Goal: Information Seeking & Learning: Learn about a topic

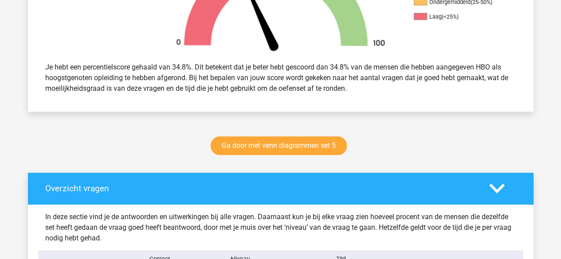
scroll to position [330, 0]
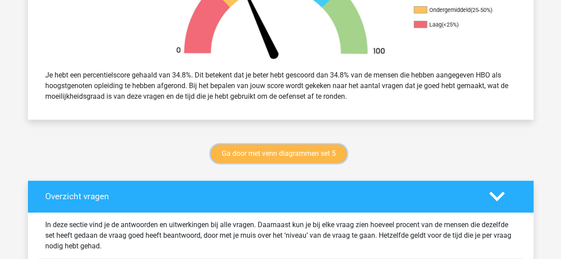
click at [251, 156] on link "Ga door met venn diagrammen set 5" at bounding box center [279, 154] width 136 height 19
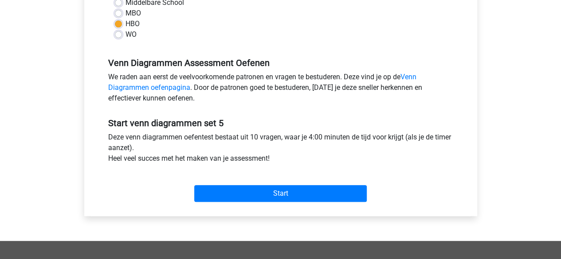
scroll to position [226, 0]
click at [262, 205] on div "Categorie: Venn Diagrammen Tijd: 4:00 Aantal vragen: 10 Gemiddelde % correct: 5…" at bounding box center [280, 47] width 379 height 337
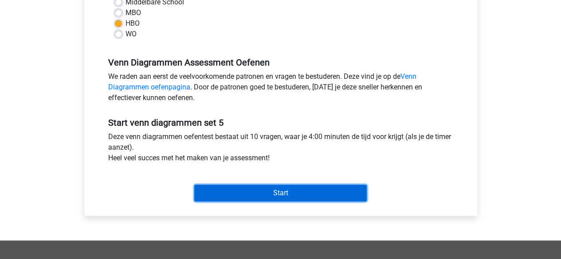
click at [259, 200] on input "Start" at bounding box center [280, 193] width 172 height 17
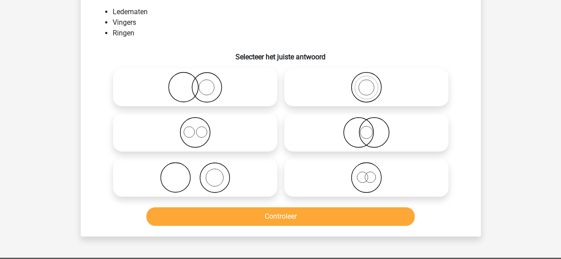
scroll to position [62, 0]
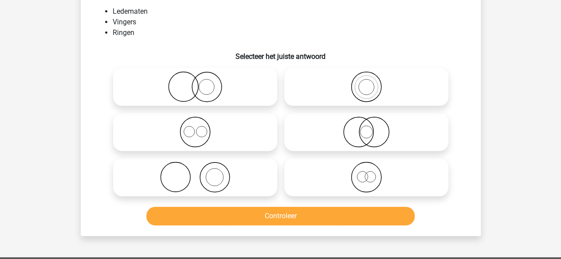
click at [250, 169] on icon at bounding box center [195, 177] width 157 height 31
click at [201, 169] on input "radio" at bounding box center [198, 170] width 6 height 6
radio input "true"
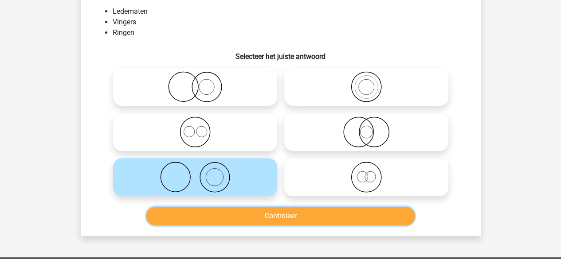
click at [277, 216] on button "Controleer" at bounding box center [280, 216] width 268 height 19
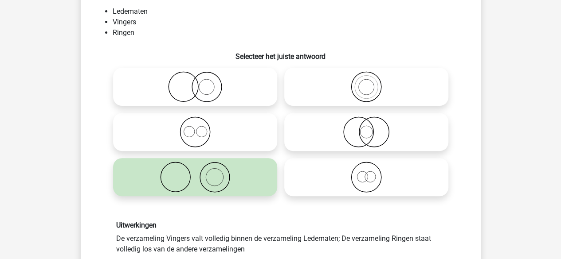
scroll to position [122, 0]
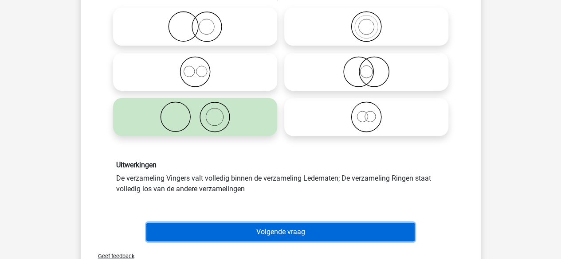
click at [281, 227] on button "Volgende vraag" at bounding box center [280, 232] width 268 height 19
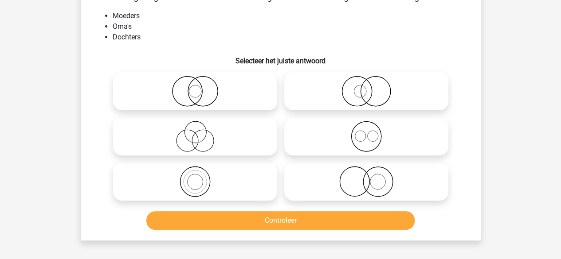
scroll to position [41, 0]
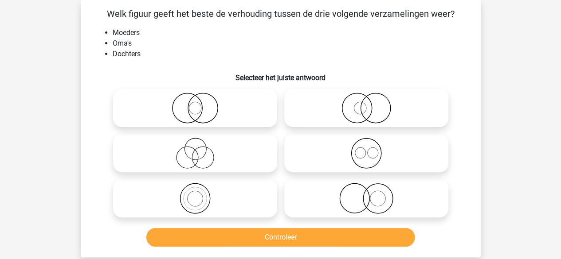
click at [229, 145] on icon at bounding box center [195, 153] width 157 height 31
click at [201, 145] on input "radio" at bounding box center [198, 146] width 6 height 6
radio input "true"
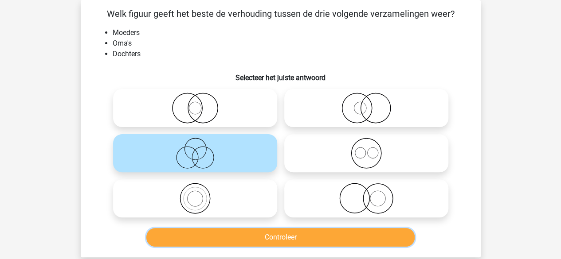
click at [273, 237] on button "Controleer" at bounding box center [280, 237] width 268 height 19
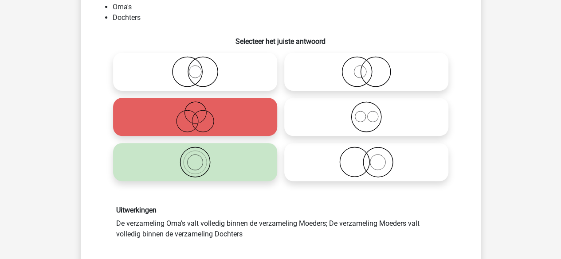
scroll to position [130, 0]
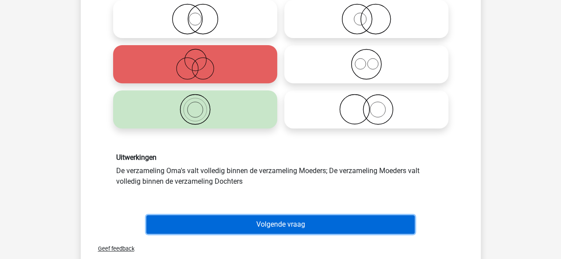
click at [271, 227] on button "Volgende vraag" at bounding box center [280, 224] width 268 height 19
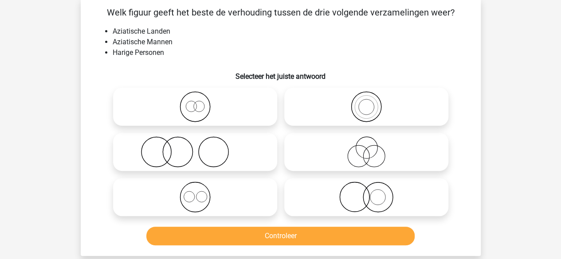
scroll to position [41, 0]
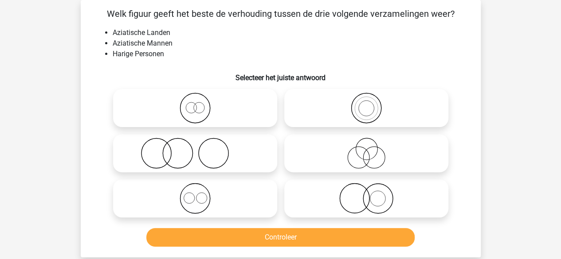
click at [379, 197] on icon at bounding box center [366, 198] width 157 height 31
click at [372, 194] on input "radio" at bounding box center [369, 191] width 6 height 6
radio input "true"
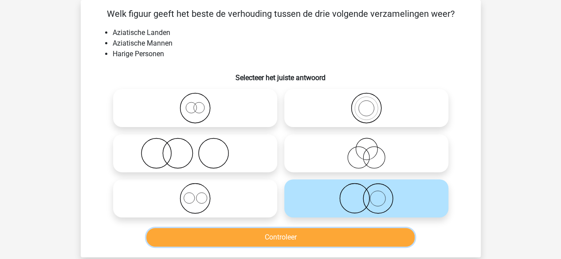
click at [340, 237] on button "Controleer" at bounding box center [280, 237] width 268 height 19
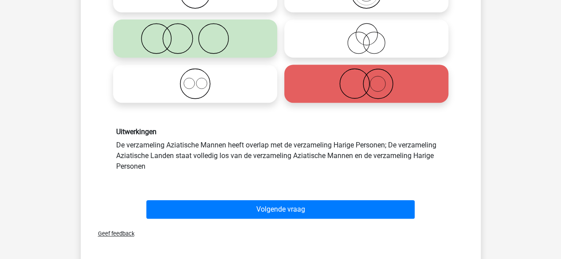
scroll to position [163, 0]
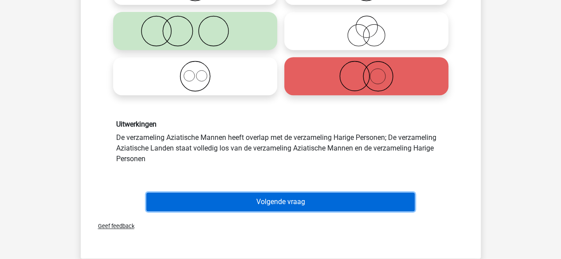
click at [313, 198] on button "Volgende vraag" at bounding box center [280, 202] width 268 height 19
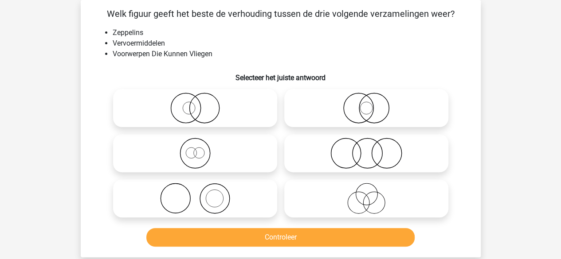
scroll to position [41, 0]
click at [371, 164] on icon at bounding box center [366, 153] width 157 height 31
click at [371, 149] on input "radio" at bounding box center [369, 146] width 6 height 6
radio input "true"
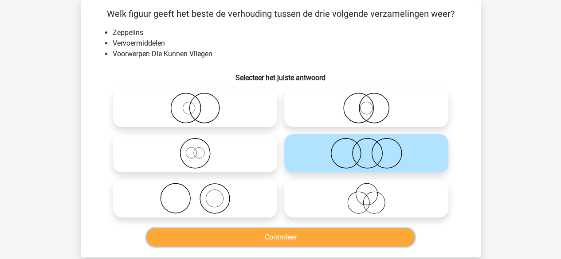
click at [336, 245] on button "Controleer" at bounding box center [280, 237] width 268 height 19
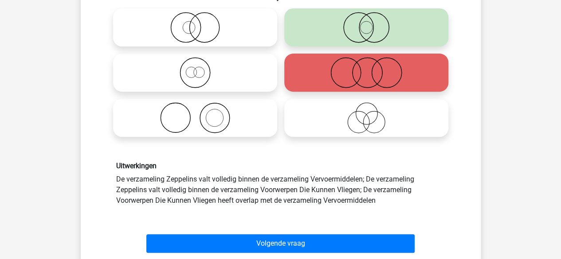
scroll to position [122, 0]
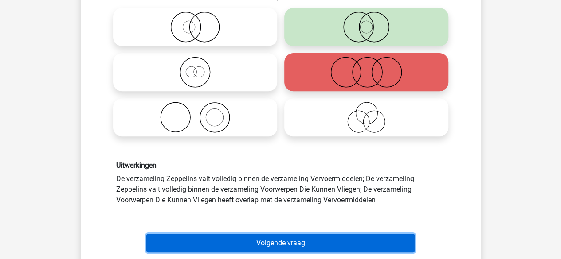
click at [262, 240] on button "Volgende vraag" at bounding box center [280, 243] width 268 height 19
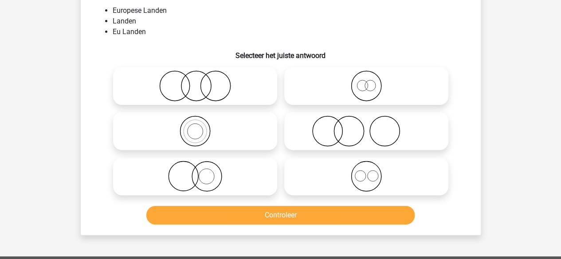
scroll to position [62, 0]
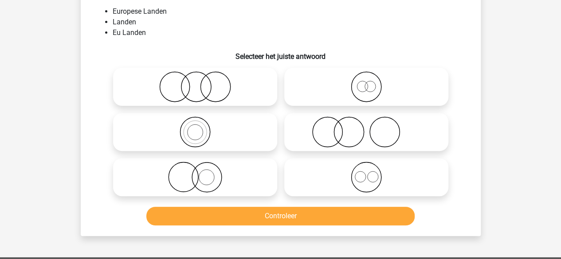
click at [361, 84] on icon at bounding box center [366, 86] width 157 height 31
click at [366, 82] on input "radio" at bounding box center [369, 80] width 6 height 6
radio input "true"
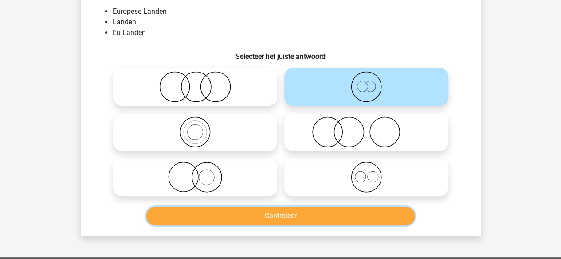
click at [278, 214] on button "Controleer" at bounding box center [280, 216] width 268 height 19
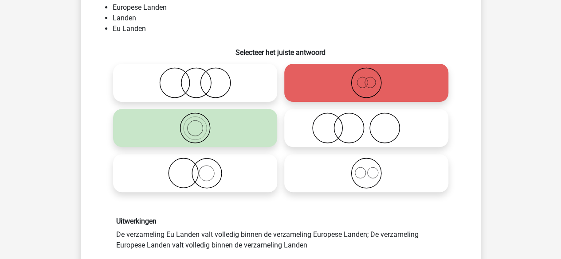
scroll to position [105, 0]
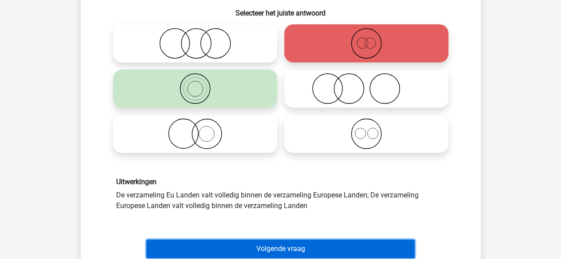
click at [340, 241] on button "Volgende vraag" at bounding box center [280, 249] width 268 height 19
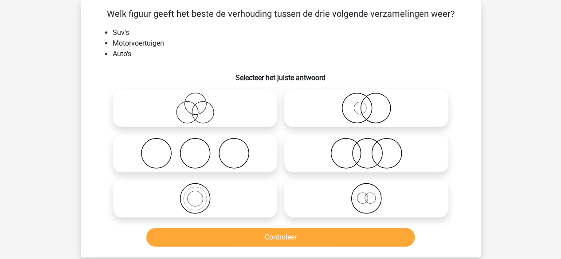
scroll to position [41, 0]
click at [199, 199] on icon at bounding box center [195, 198] width 157 height 31
click at [199, 194] on input "radio" at bounding box center [198, 191] width 6 height 6
radio input "true"
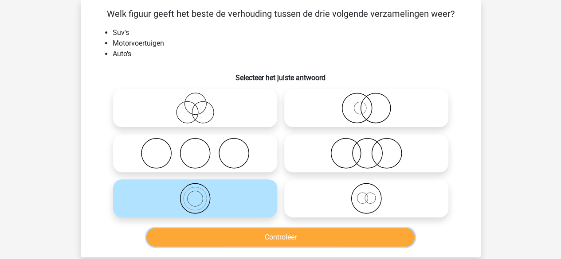
click at [229, 242] on button "Controleer" at bounding box center [280, 237] width 268 height 19
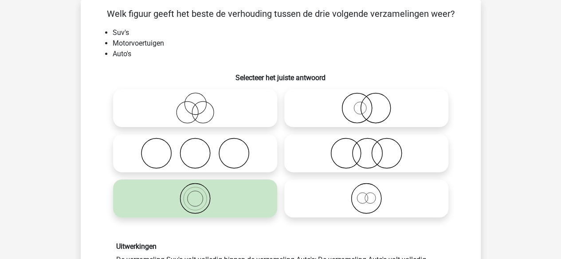
scroll to position [140, 0]
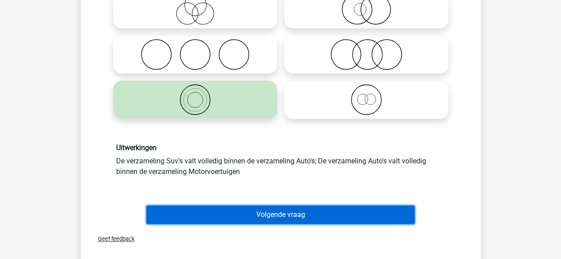
click at [241, 218] on button "Volgende vraag" at bounding box center [280, 215] width 268 height 19
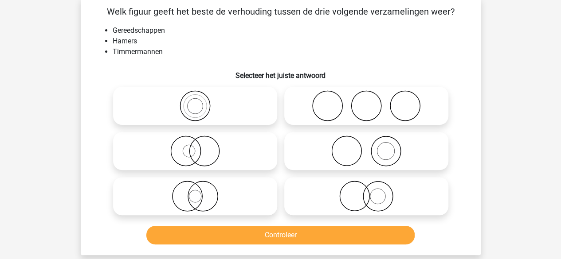
scroll to position [41, 0]
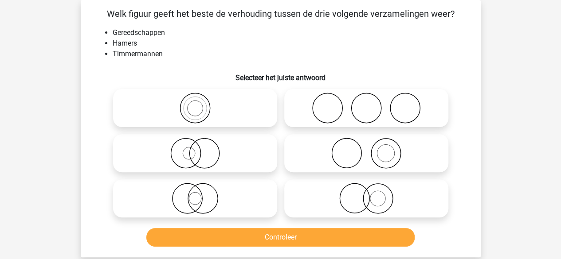
click at [371, 150] on circle at bounding box center [386, 154] width 30 height 30
click at [371, 149] on input "radio" at bounding box center [369, 146] width 6 height 6
radio input "true"
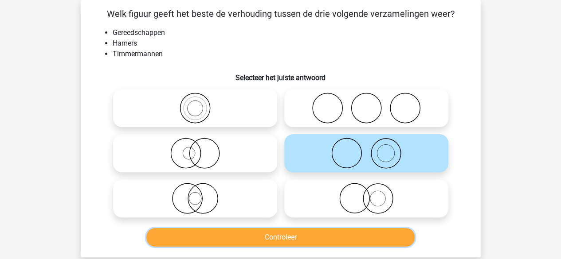
click at [322, 239] on button "Controleer" at bounding box center [280, 237] width 268 height 19
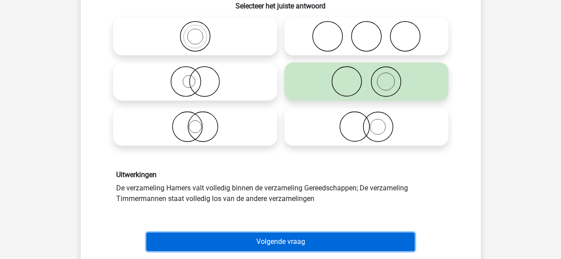
click at [284, 246] on button "Volgende vraag" at bounding box center [280, 242] width 268 height 19
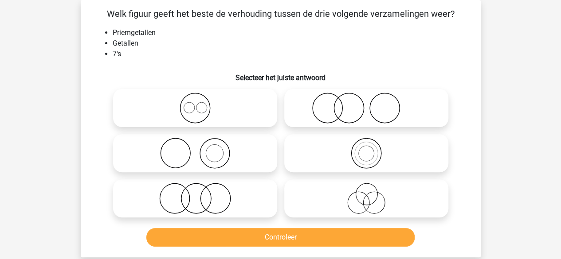
click at [351, 156] on circle at bounding box center [366, 154] width 30 height 30
click at [366, 149] on input "radio" at bounding box center [369, 146] width 6 height 6
radio input "true"
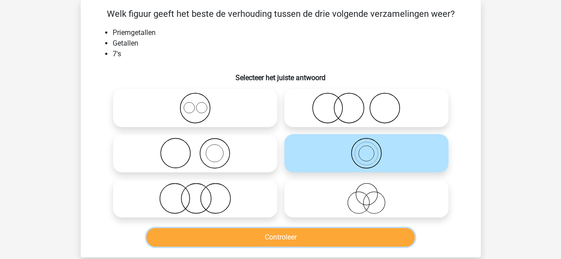
click at [312, 234] on button "Controleer" at bounding box center [280, 237] width 268 height 19
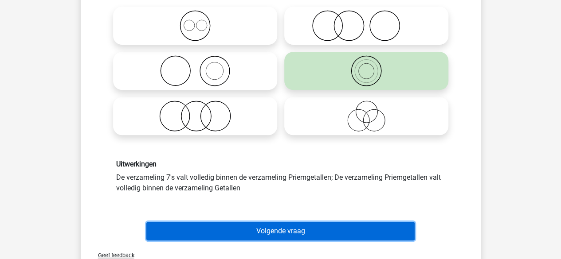
click at [286, 229] on button "Volgende vraag" at bounding box center [280, 231] width 268 height 19
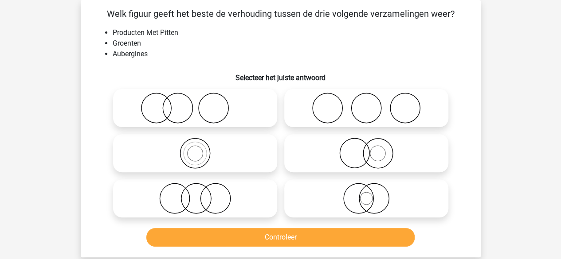
click at [342, 164] on icon at bounding box center [366, 153] width 157 height 31
click at [366, 149] on input "radio" at bounding box center [369, 146] width 6 height 6
radio input "true"
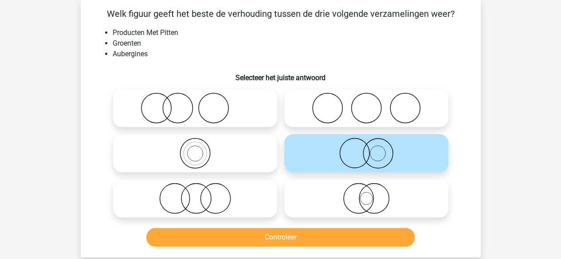
scroll to position [55, 0]
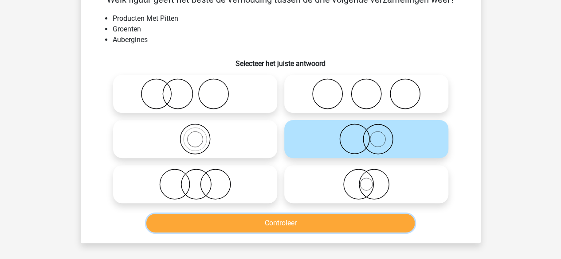
click at [305, 224] on button "Controleer" at bounding box center [280, 223] width 268 height 19
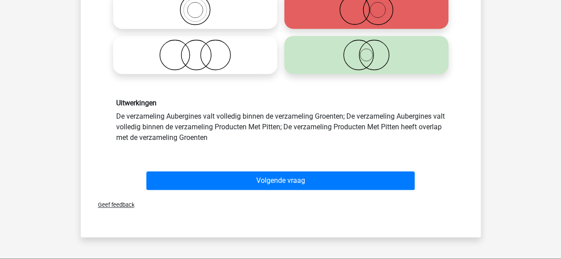
scroll to position [186, 0]
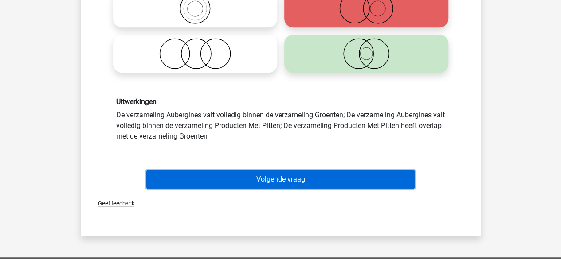
click at [248, 187] on button "Volgende vraag" at bounding box center [280, 179] width 268 height 19
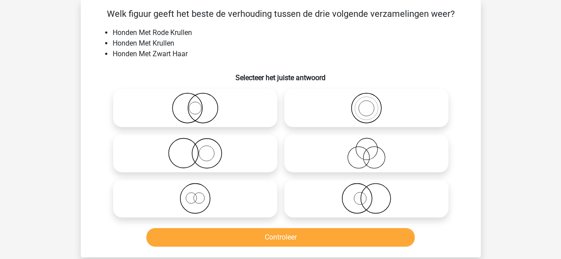
scroll to position [41, 0]
click at [255, 150] on icon at bounding box center [195, 153] width 157 height 31
click at [201, 149] on input "radio" at bounding box center [198, 146] width 6 height 6
radio input "true"
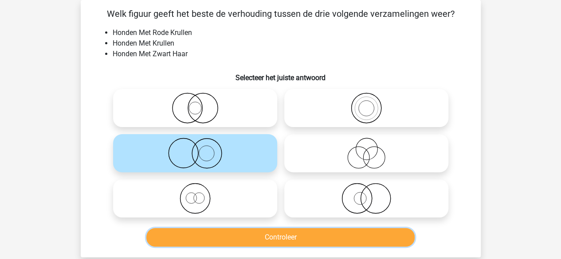
click at [285, 238] on button "Controleer" at bounding box center [280, 237] width 268 height 19
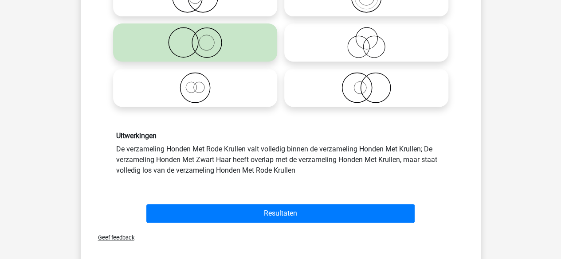
scroll to position [155, 0]
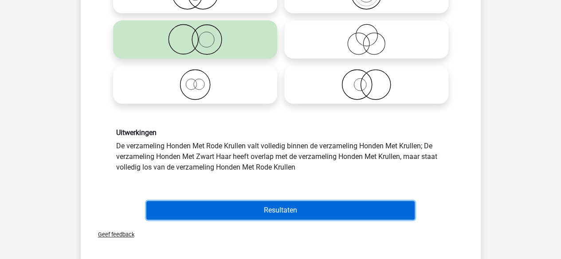
click at [278, 215] on button "Resultaten" at bounding box center [280, 210] width 268 height 19
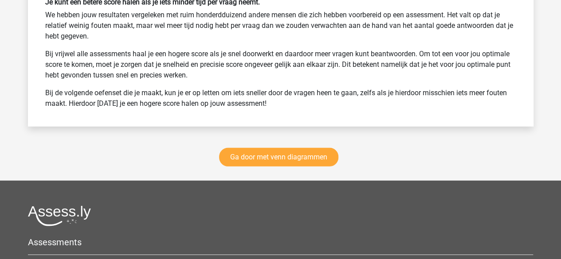
scroll to position [1225, 0]
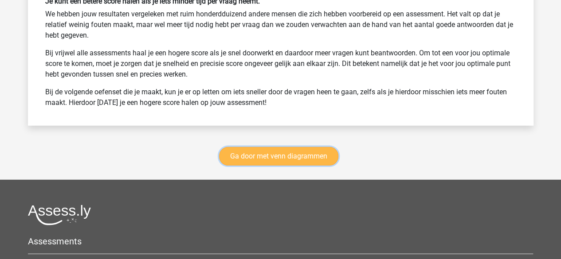
click at [293, 155] on link "Ga door met venn diagrammen" at bounding box center [278, 156] width 119 height 19
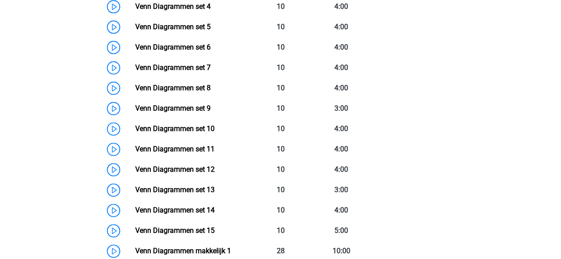
scroll to position [500, 0]
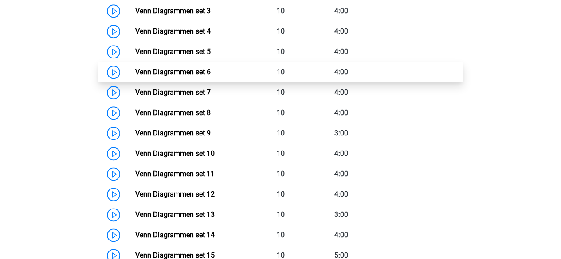
click at [211, 73] on link "Venn Diagrammen set 6" at bounding box center [172, 72] width 75 height 8
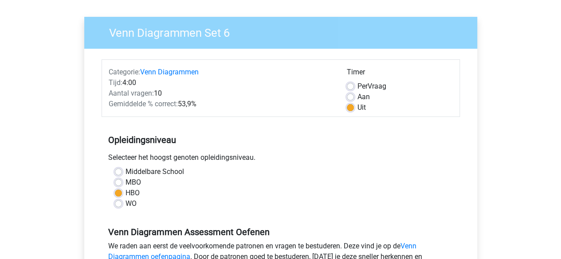
scroll to position [207, 0]
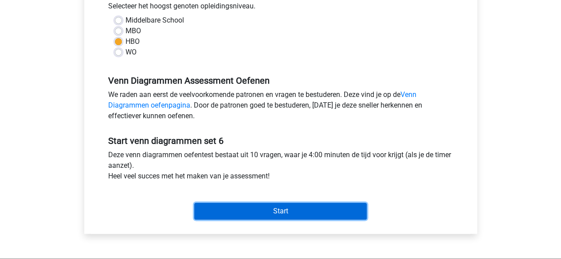
click at [270, 211] on input "Start" at bounding box center [280, 211] width 172 height 17
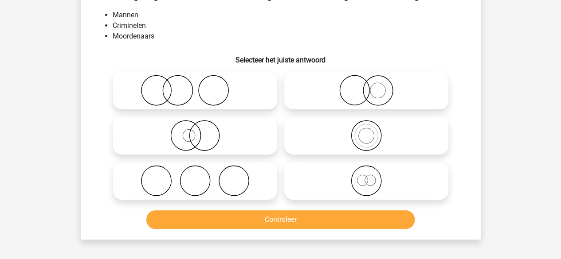
scroll to position [59, 0]
click at [341, 87] on icon at bounding box center [366, 89] width 157 height 31
click at [366, 86] on input "radio" at bounding box center [369, 83] width 6 height 6
radio input "true"
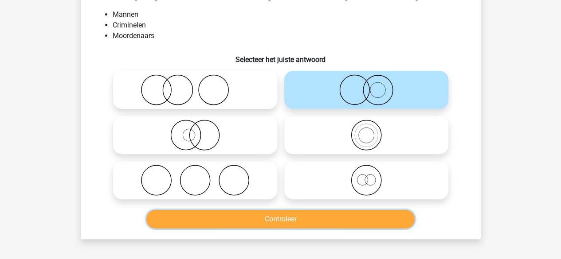
click at [273, 221] on button "Controleer" at bounding box center [280, 219] width 268 height 19
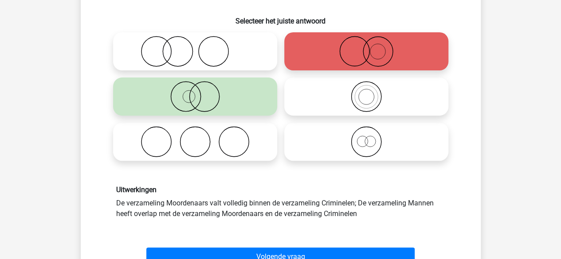
scroll to position [0, 0]
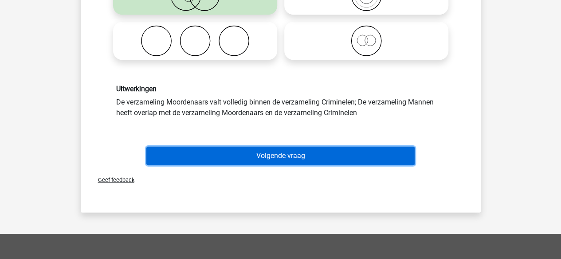
click at [253, 163] on button "Volgende vraag" at bounding box center [280, 156] width 268 height 19
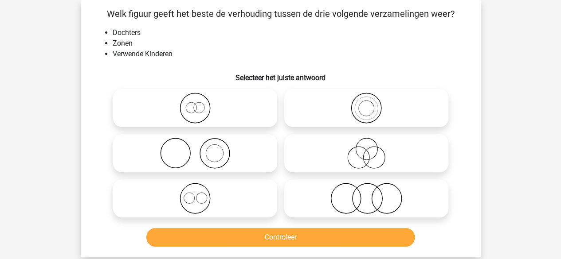
scroll to position [15, 0]
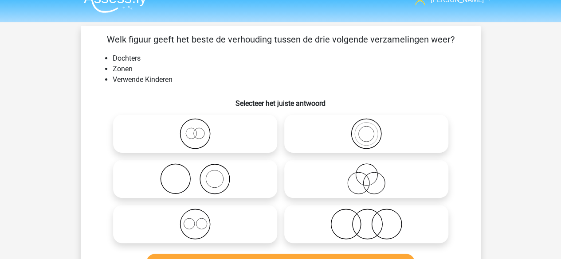
click at [204, 132] on icon at bounding box center [195, 133] width 157 height 31
click at [201, 129] on input "radio" at bounding box center [198, 127] width 6 height 6
radio input "true"
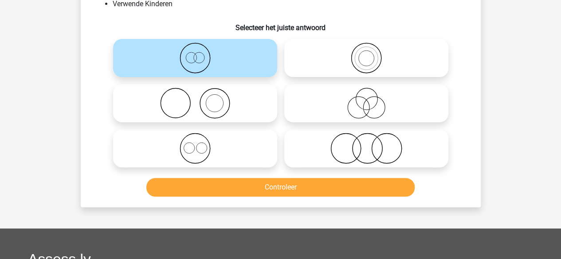
scroll to position [90, 0]
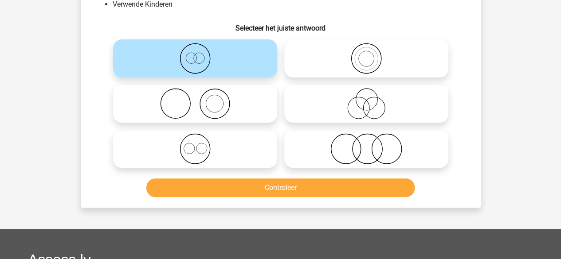
click at [208, 154] on circle at bounding box center [195, 149] width 30 height 30
click at [201, 145] on input "radio" at bounding box center [198, 142] width 6 height 6
radio input "true"
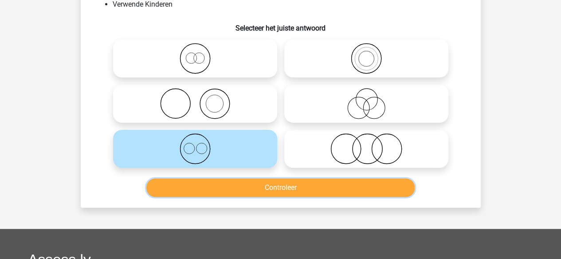
click at [226, 191] on button "Controleer" at bounding box center [280, 188] width 268 height 19
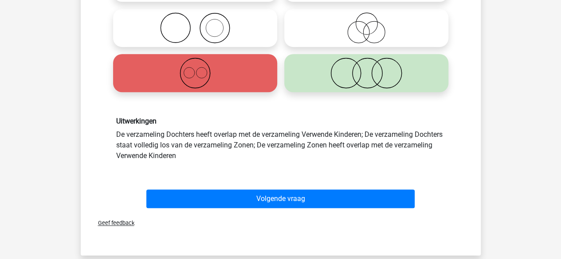
scroll to position [169, 0]
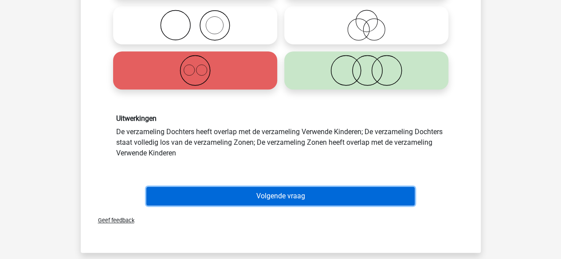
click at [276, 197] on button "Volgende vraag" at bounding box center [280, 196] width 268 height 19
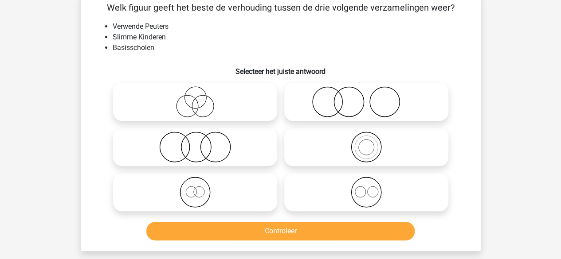
scroll to position [41, 0]
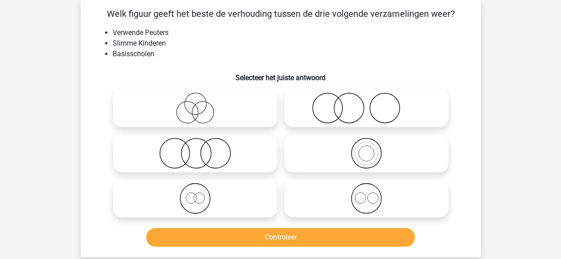
click at [330, 103] on icon at bounding box center [366, 108] width 157 height 31
click at [366, 103] on input "radio" at bounding box center [369, 101] width 6 height 6
radio input "true"
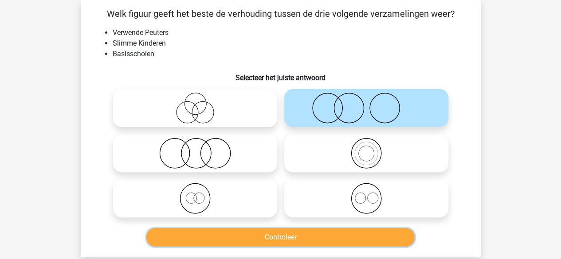
click at [271, 236] on button "Controleer" at bounding box center [280, 237] width 268 height 19
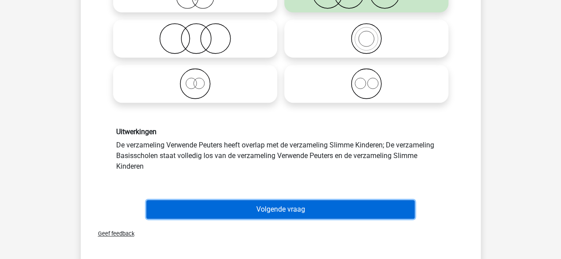
click at [270, 215] on button "Volgende vraag" at bounding box center [280, 209] width 268 height 19
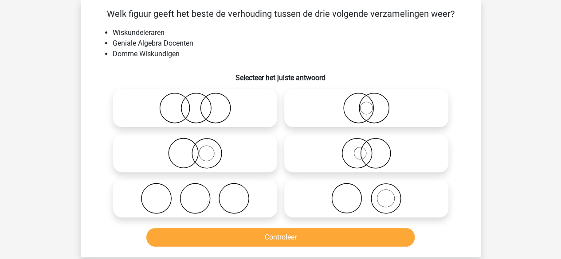
click at [199, 121] on icon at bounding box center [195, 108] width 157 height 31
click at [199, 104] on input "radio" at bounding box center [198, 101] width 6 height 6
radio input "true"
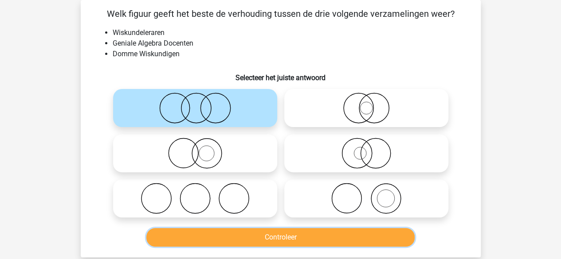
click at [249, 238] on button "Controleer" at bounding box center [280, 237] width 268 height 19
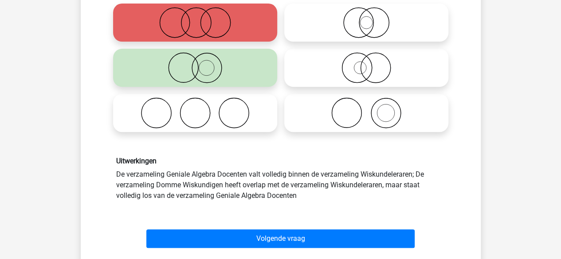
scroll to position [130, 0]
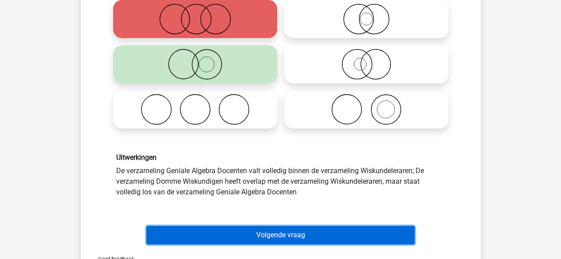
click at [249, 238] on button "Volgende vraag" at bounding box center [280, 235] width 268 height 19
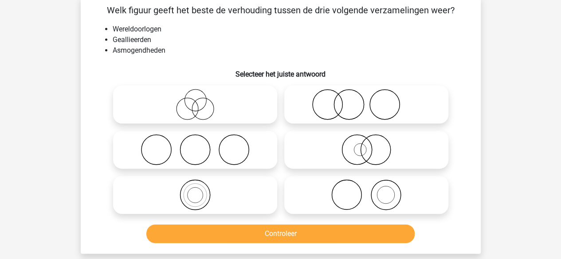
scroll to position [41, 0]
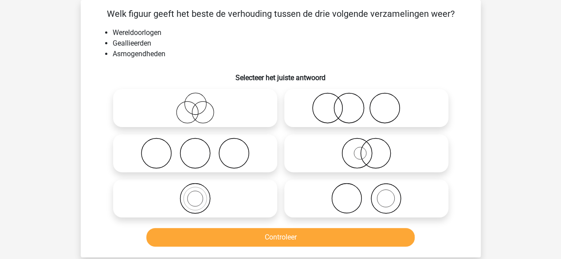
click at [210, 145] on icon at bounding box center [195, 153] width 157 height 31
click at [201, 145] on input "radio" at bounding box center [198, 146] width 6 height 6
radio input "true"
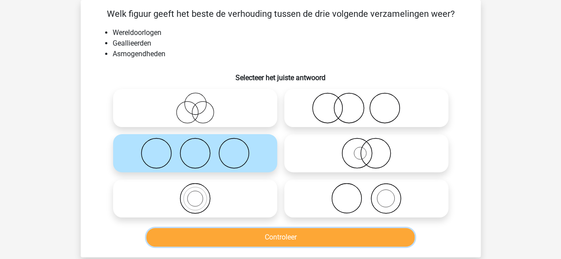
click at [267, 242] on button "Controleer" at bounding box center [280, 237] width 268 height 19
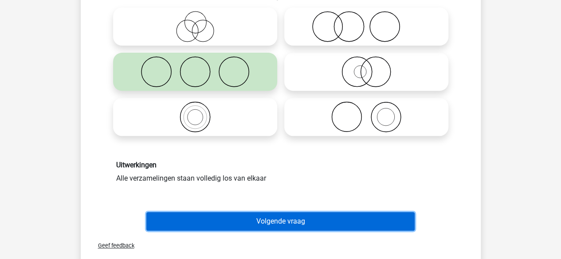
click at [260, 218] on button "Volgende vraag" at bounding box center [280, 221] width 268 height 19
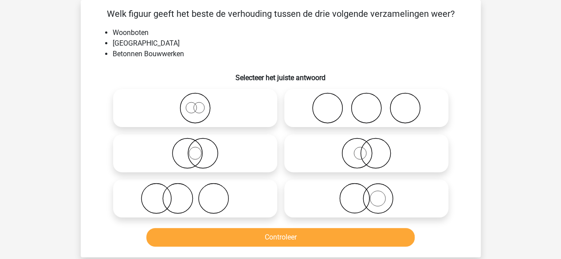
click at [254, 145] on icon at bounding box center [195, 153] width 157 height 31
click at [201, 145] on input "radio" at bounding box center [198, 146] width 6 height 6
radio input "true"
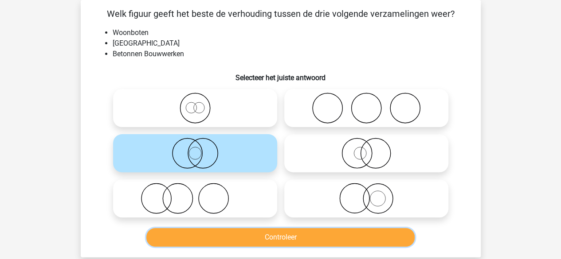
click at [270, 241] on button "Controleer" at bounding box center [280, 237] width 268 height 19
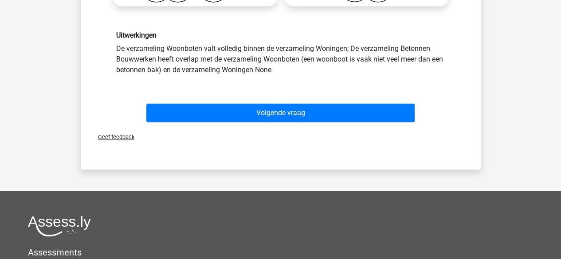
scroll to position [253, 0]
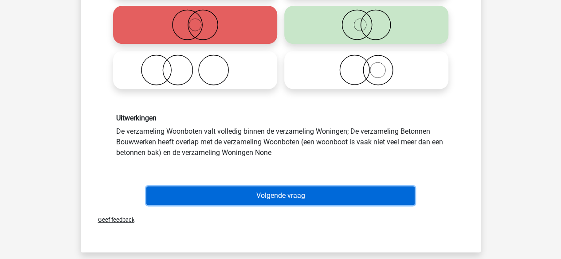
click at [304, 187] on button "Volgende vraag" at bounding box center [280, 196] width 268 height 19
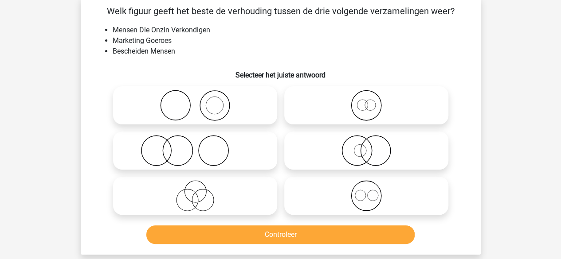
scroll to position [45, 0]
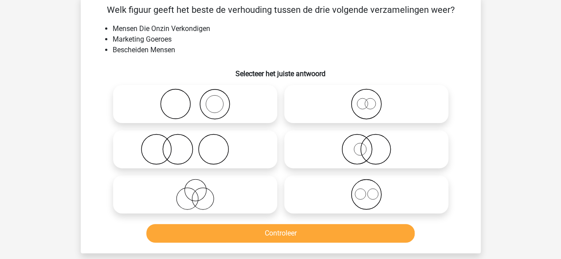
click at [218, 104] on icon at bounding box center [195, 104] width 157 height 31
click at [201, 100] on input "radio" at bounding box center [198, 97] width 6 height 6
radio input "true"
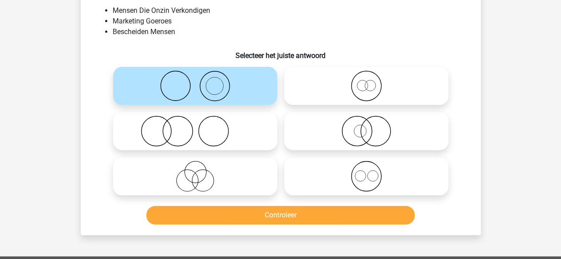
scroll to position [63, 0]
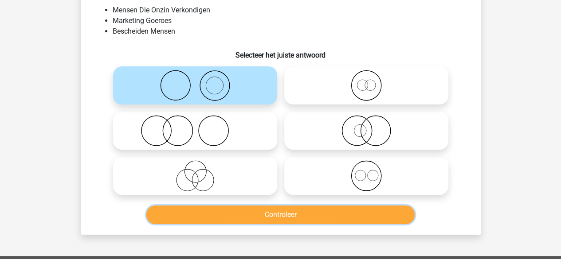
click at [262, 220] on button "Controleer" at bounding box center [280, 215] width 268 height 19
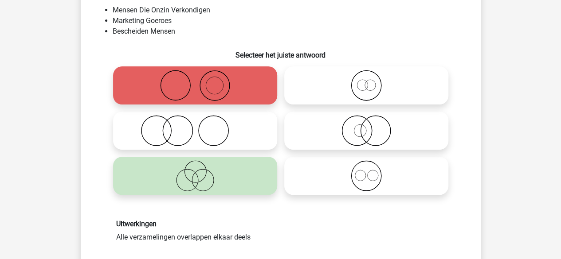
scroll to position [61, 0]
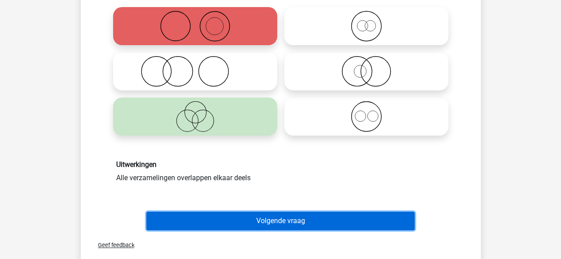
click at [262, 220] on button "Volgende vraag" at bounding box center [280, 221] width 268 height 19
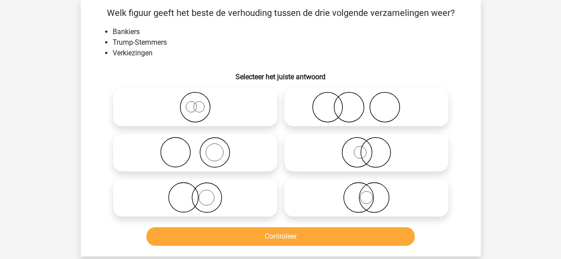
scroll to position [41, 0]
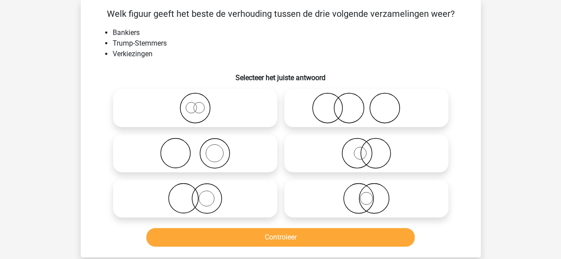
click at [358, 103] on icon at bounding box center [366, 108] width 157 height 31
click at [366, 103] on input "radio" at bounding box center [369, 101] width 6 height 6
radio input "true"
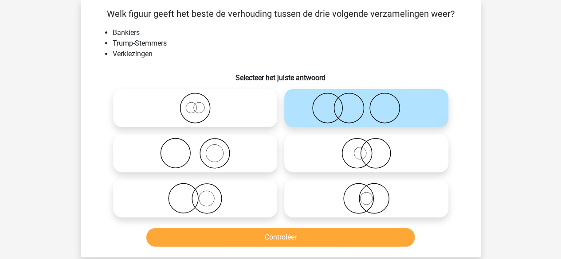
click at [201, 110] on icon at bounding box center [195, 108] width 157 height 31
click at [201, 104] on input "radio" at bounding box center [198, 101] width 6 height 6
radio input "true"
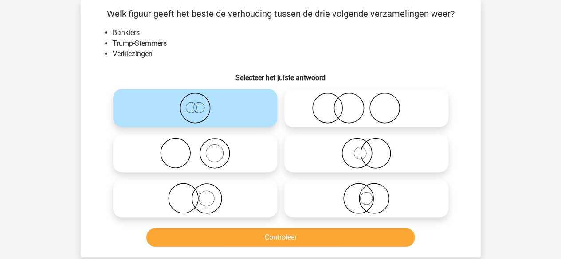
click at [372, 211] on icon at bounding box center [366, 198] width 157 height 31
click at [372, 194] on input "radio" at bounding box center [369, 191] width 6 height 6
radio input "true"
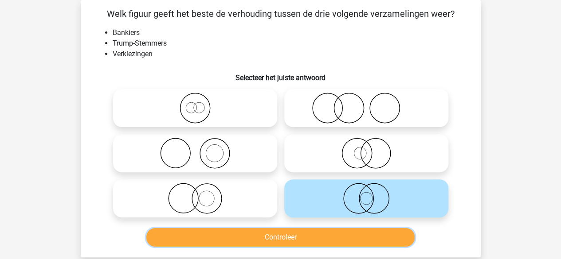
click at [358, 241] on button "Controleer" at bounding box center [280, 237] width 268 height 19
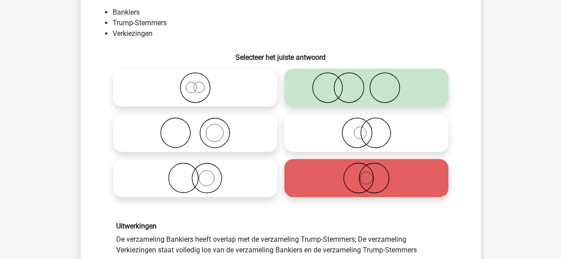
scroll to position [103, 0]
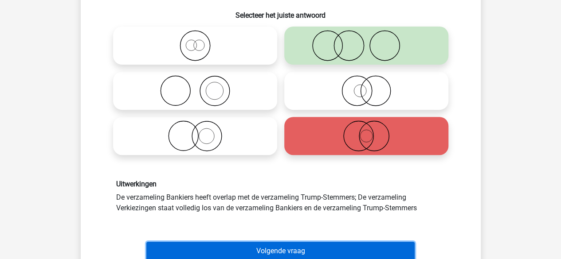
click at [339, 246] on button "Volgende vraag" at bounding box center [280, 251] width 268 height 19
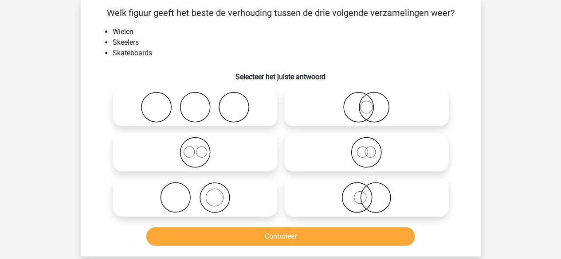
scroll to position [41, 0]
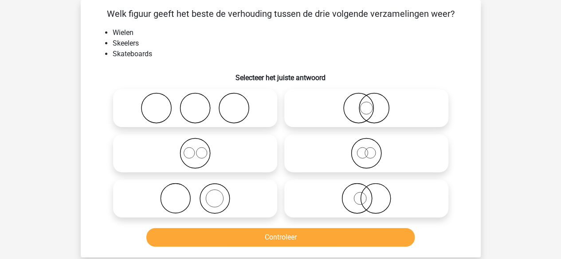
click at [193, 149] on circle at bounding box center [189, 153] width 11 height 11
click at [195, 149] on input "radio" at bounding box center [198, 146] width 6 height 6
radio input "true"
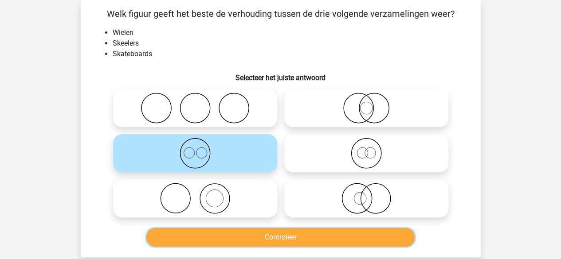
click at [258, 245] on button "Controleer" at bounding box center [280, 237] width 268 height 19
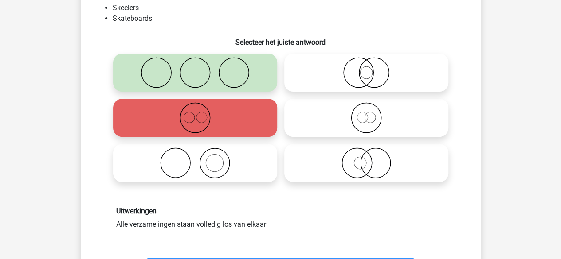
scroll to position [111, 0]
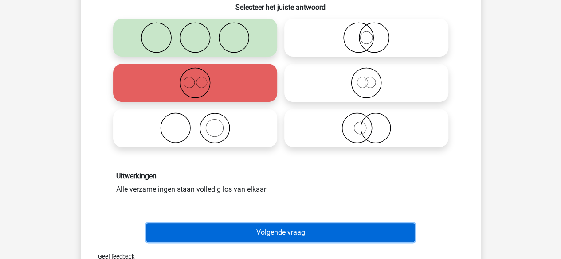
click at [270, 229] on button "Volgende vraag" at bounding box center [280, 232] width 268 height 19
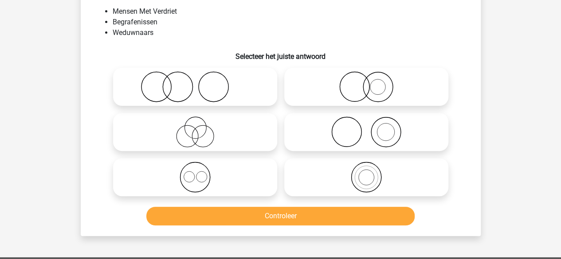
scroll to position [58, 0]
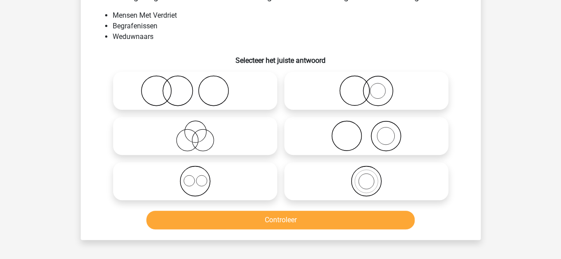
click at [334, 141] on icon at bounding box center [366, 136] width 157 height 31
click at [366, 132] on input "radio" at bounding box center [369, 129] width 6 height 6
radio input "true"
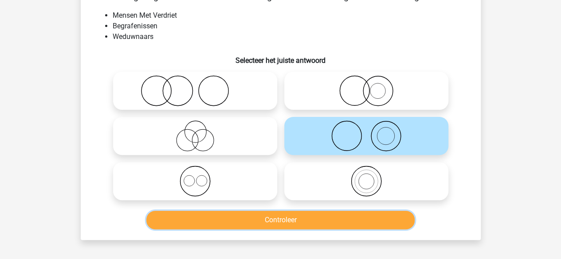
click at [309, 214] on button "Controleer" at bounding box center [280, 220] width 268 height 19
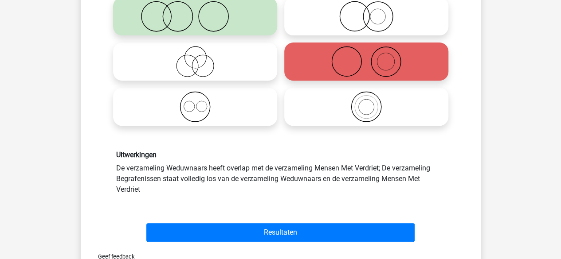
scroll to position [133, 0]
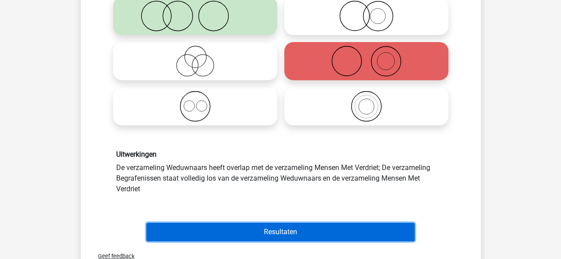
click at [293, 238] on button "Resultaten" at bounding box center [280, 232] width 268 height 19
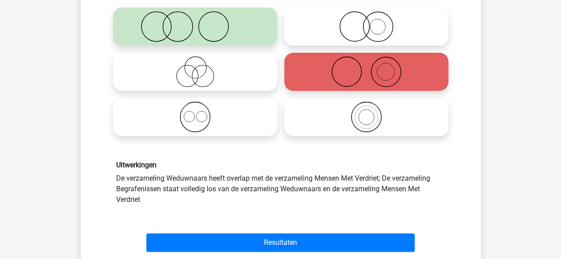
scroll to position [0, 0]
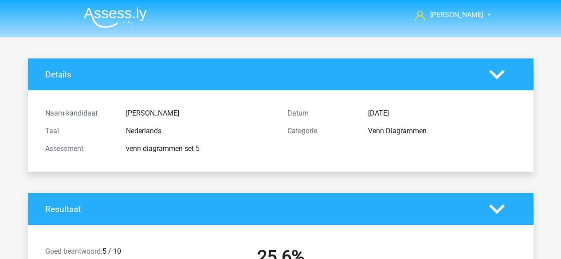
scroll to position [1225, 0]
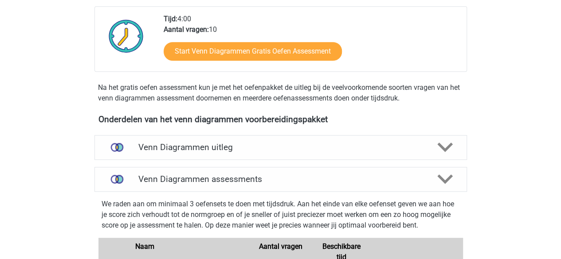
scroll to position [210, 0]
click at [219, 154] on div "Venn Diagrammen uitleg" at bounding box center [280, 148] width 372 height 25
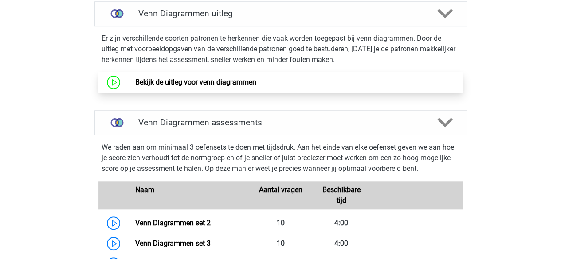
scroll to position [346, 0]
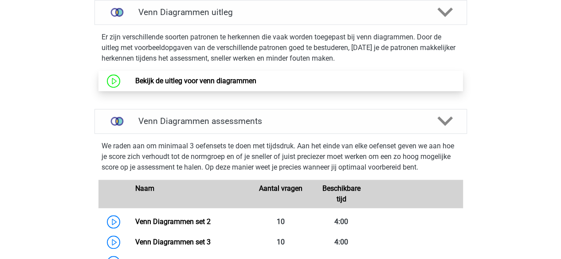
click at [190, 80] on link "Bekijk de uitleg voor venn diagrammen" at bounding box center [195, 81] width 121 height 8
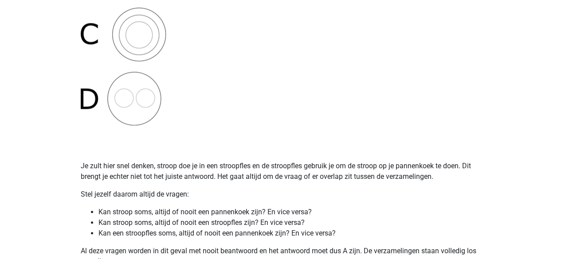
scroll to position [410, 0]
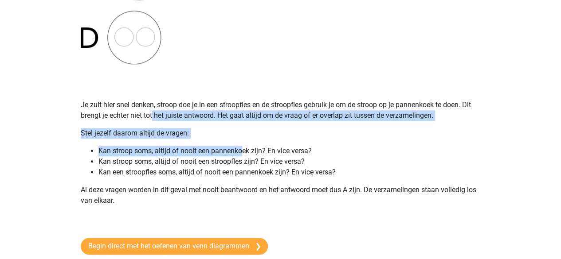
drag, startPoint x: 153, startPoint y: 117, endPoint x: 241, endPoint y: 146, distance: 92.4
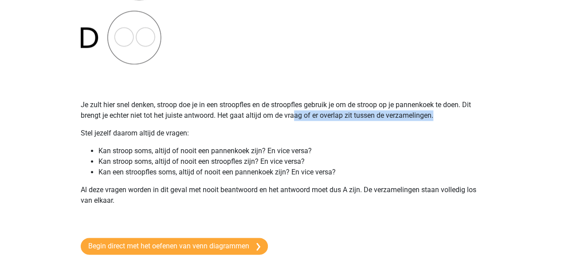
drag, startPoint x: 440, startPoint y: 113, endPoint x: 296, endPoint y: 111, distance: 144.1
click at [296, 111] on p "Je zult hier snel denken, stroop doe je in een stroopfles en de stroopfles gebr…" at bounding box center [281, 110] width 400 height 21
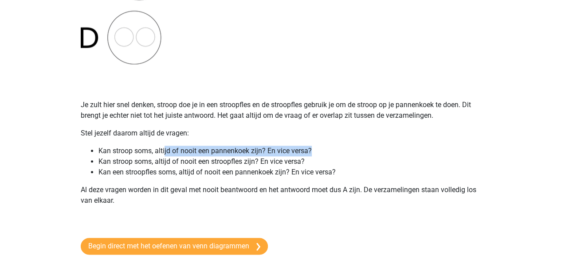
drag, startPoint x: 318, startPoint y: 154, endPoint x: 164, endPoint y: 145, distance: 154.5
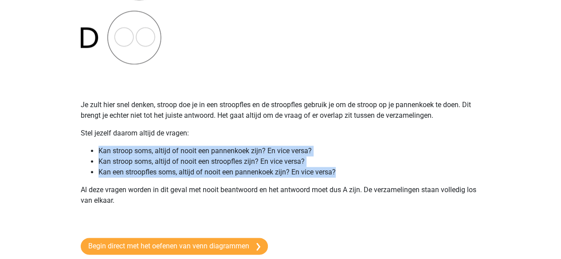
drag, startPoint x: 349, startPoint y: 174, endPoint x: 59, endPoint y: 152, distance: 291.6
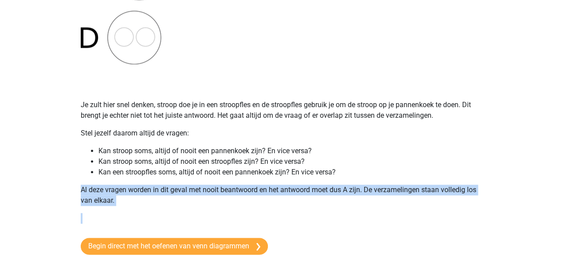
drag, startPoint x: 126, startPoint y: 208, endPoint x: 66, endPoint y: 182, distance: 65.5
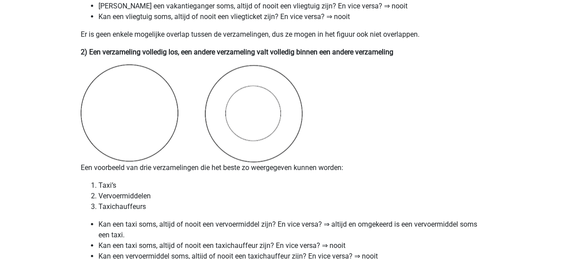
scroll to position [781, 0]
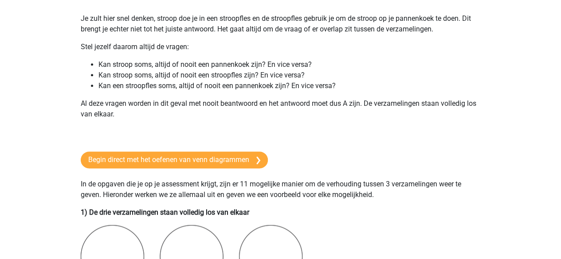
scroll to position [497, 0]
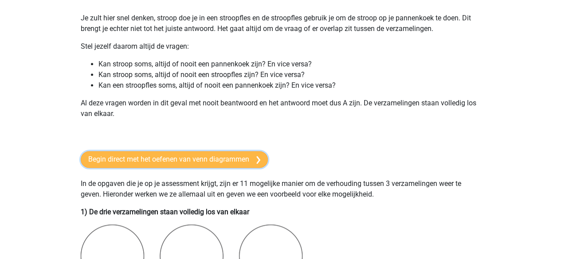
click at [198, 162] on link "Begin direct met het oefenen van venn diagrammen" at bounding box center [174, 159] width 187 height 17
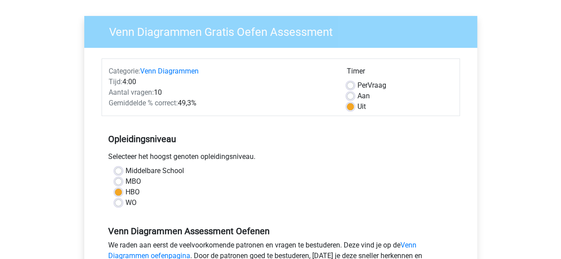
scroll to position [3, 0]
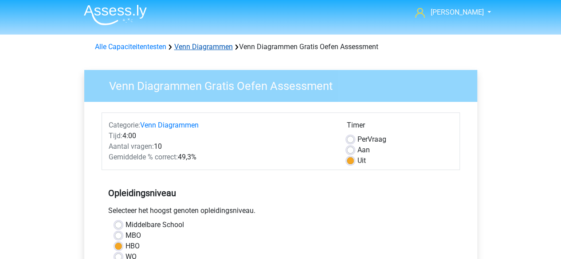
click at [221, 47] on link "Venn Diagrammen" at bounding box center [203, 47] width 59 height 8
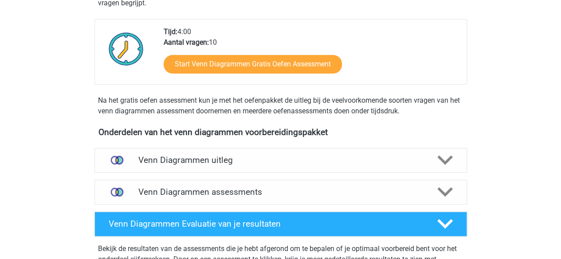
scroll to position [218, 0]
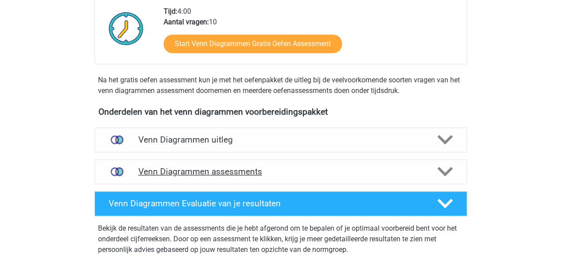
click at [262, 168] on h4 "Venn Diagrammen assessments" at bounding box center [280, 172] width 285 height 10
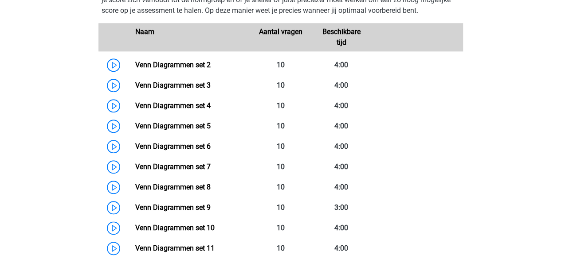
scroll to position [486, 0]
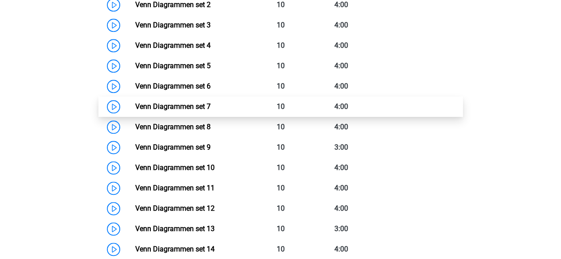
click at [202, 102] on link "Venn Diagrammen set 7" at bounding box center [172, 106] width 75 height 8
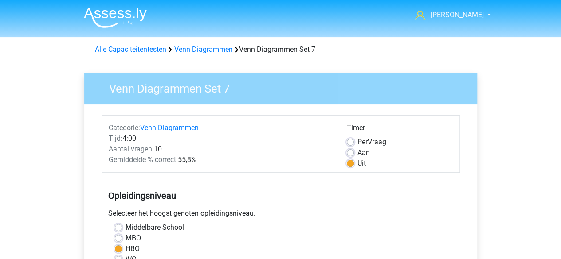
click at [357, 152] on label "Aan" at bounding box center [363, 153] width 12 height 11
click at [350, 152] on input "Aan" at bounding box center [350, 152] width 7 height 9
radio input "true"
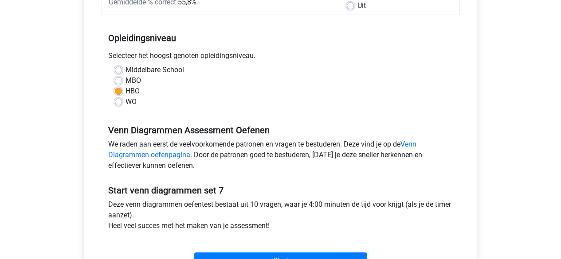
scroll to position [242, 0]
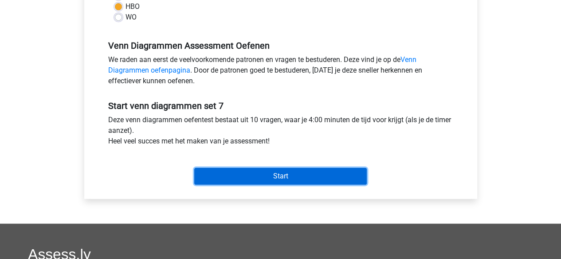
click at [277, 179] on input "Start" at bounding box center [280, 176] width 172 height 17
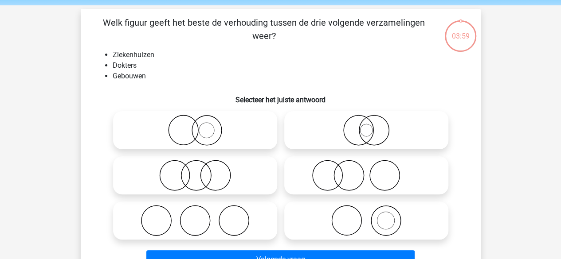
scroll to position [78, 0]
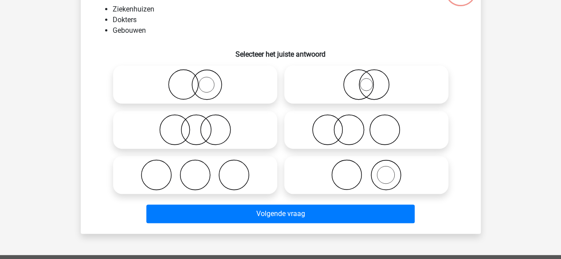
click at [328, 131] on icon at bounding box center [366, 129] width 157 height 31
click at [366, 125] on input "radio" at bounding box center [369, 123] width 6 height 6
radio input "true"
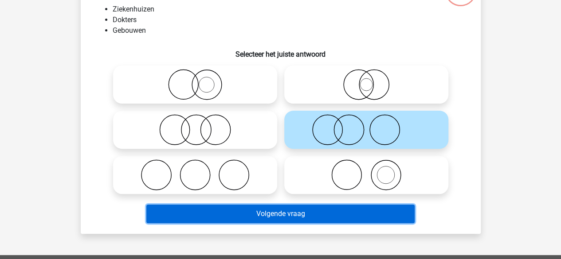
click at [261, 214] on button "Volgende vraag" at bounding box center [280, 214] width 268 height 19
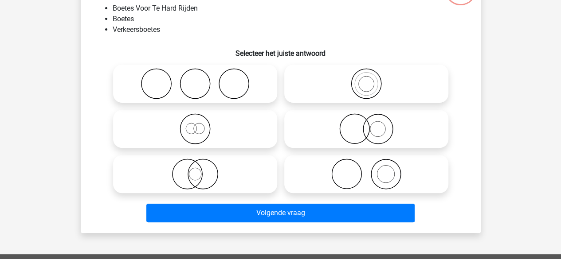
scroll to position [78, 0]
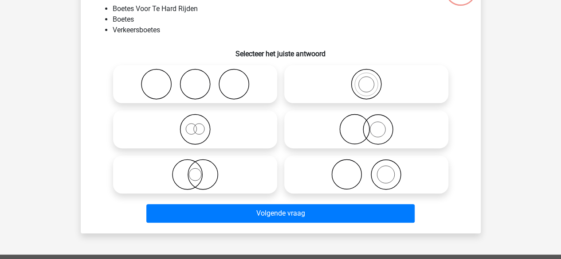
click at [221, 133] on icon at bounding box center [195, 129] width 157 height 31
click at [201, 125] on input "radio" at bounding box center [198, 122] width 6 height 6
radio input "true"
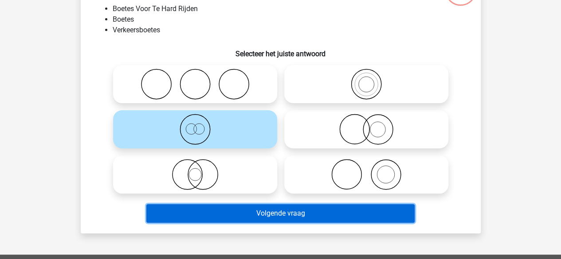
click at [281, 206] on button "Volgende vraag" at bounding box center [280, 213] width 268 height 19
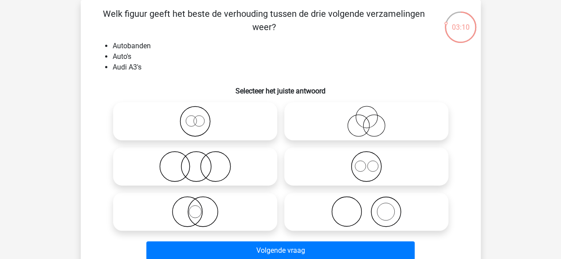
scroll to position [70, 0]
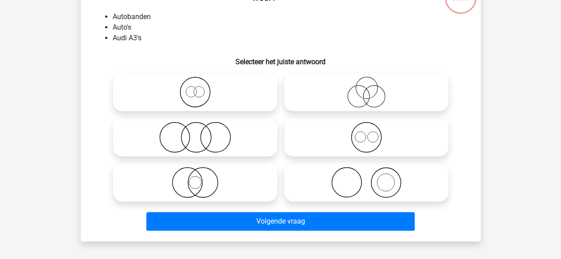
click at [340, 189] on icon at bounding box center [366, 182] width 157 height 31
click at [366, 178] on input "radio" at bounding box center [369, 175] width 6 height 6
radio input "true"
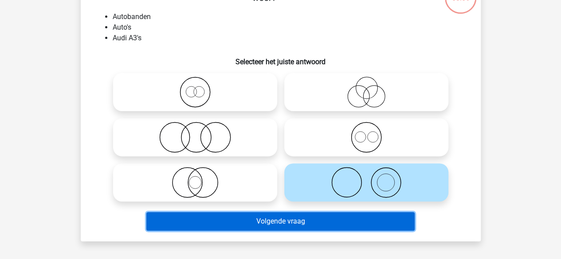
click at [282, 221] on button "Volgende vraag" at bounding box center [280, 221] width 268 height 19
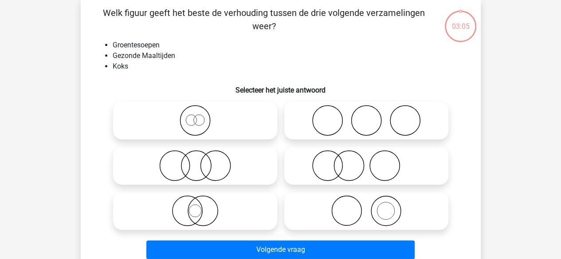
scroll to position [41, 0]
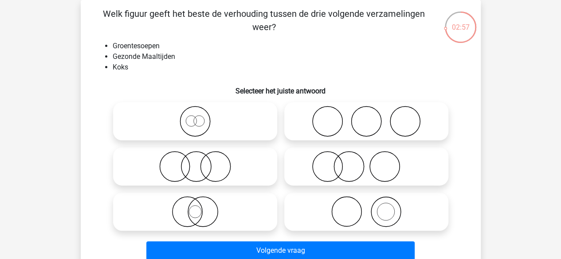
click at [348, 218] on icon at bounding box center [366, 211] width 157 height 31
click at [366, 207] on input "radio" at bounding box center [369, 205] width 6 height 6
radio input "true"
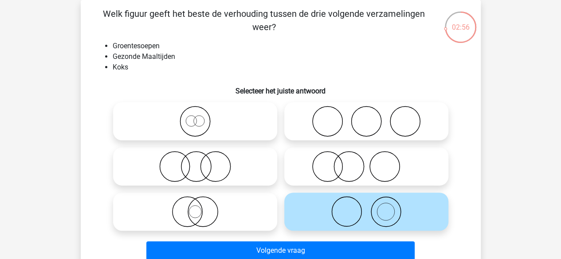
scroll to position [68, 0]
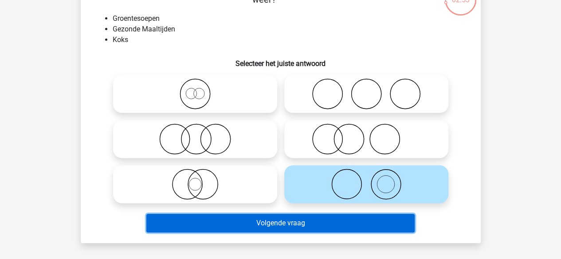
click at [268, 219] on button "Volgende vraag" at bounding box center [280, 223] width 268 height 19
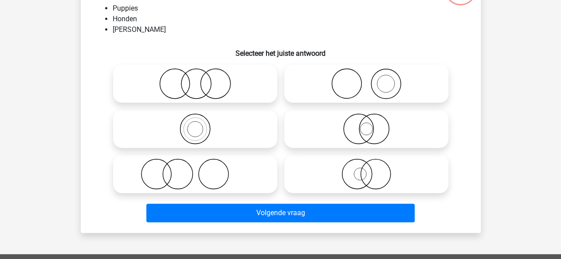
scroll to position [79, 0]
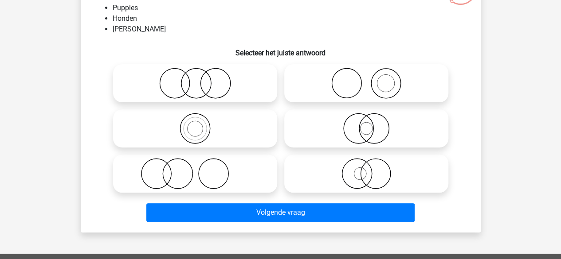
click at [349, 126] on icon at bounding box center [366, 128] width 157 height 31
click at [366, 124] on input "radio" at bounding box center [369, 121] width 6 height 6
radio input "true"
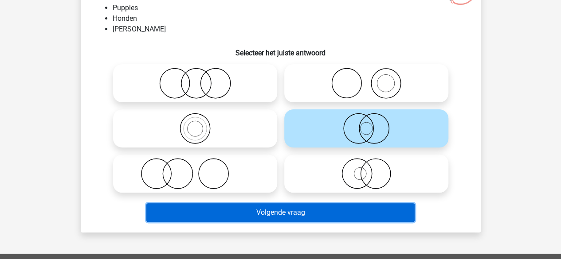
click at [324, 217] on button "Volgende vraag" at bounding box center [280, 212] width 268 height 19
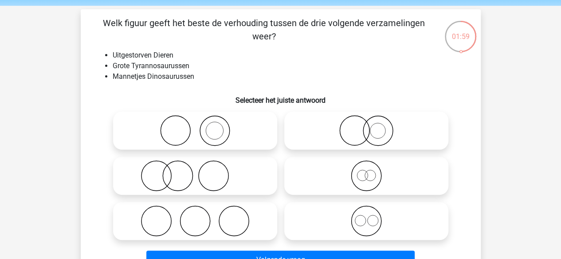
scroll to position [0, 0]
